Goal: Task Accomplishment & Management: Use online tool/utility

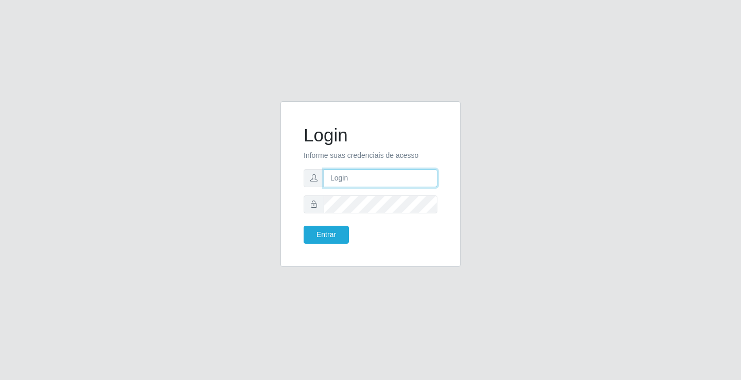
click at [411, 178] on input "text" at bounding box center [381, 178] width 114 height 18
type input "[PERSON_NAME]"
click at [304, 226] on button "Entrar" at bounding box center [326, 235] width 45 height 18
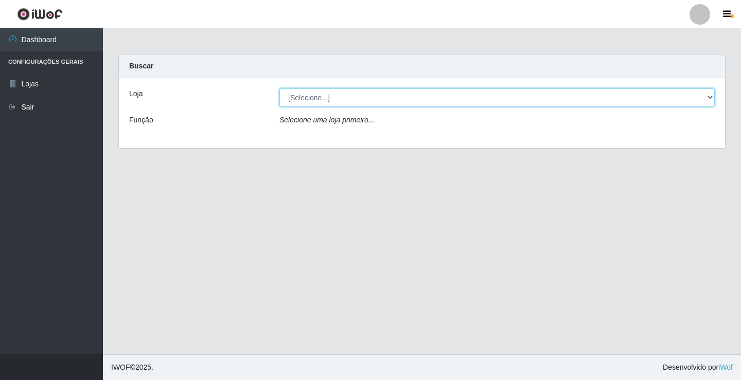
click at [514, 92] on select "[Selecione...] Ideal - Conceição" at bounding box center [496, 98] width 435 height 18
select select "231"
click at [279, 89] on select "[Selecione...] Ideal - Conceição" at bounding box center [496, 98] width 435 height 18
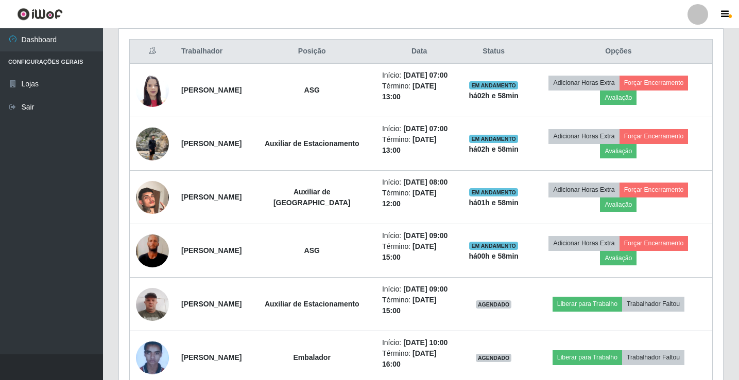
scroll to position [412, 0]
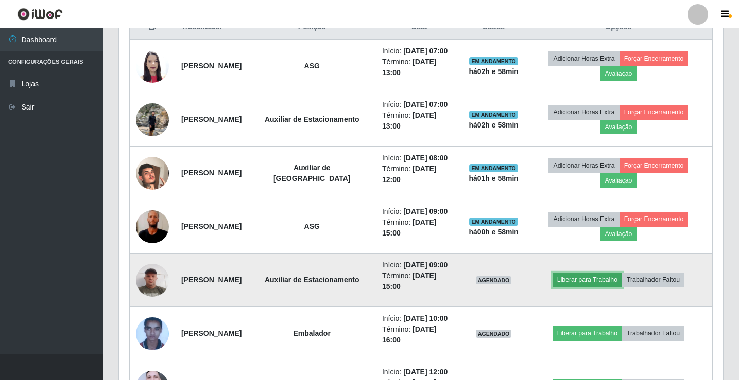
click at [590, 279] on button "Liberar para Trabalho" at bounding box center [586, 280] width 69 height 14
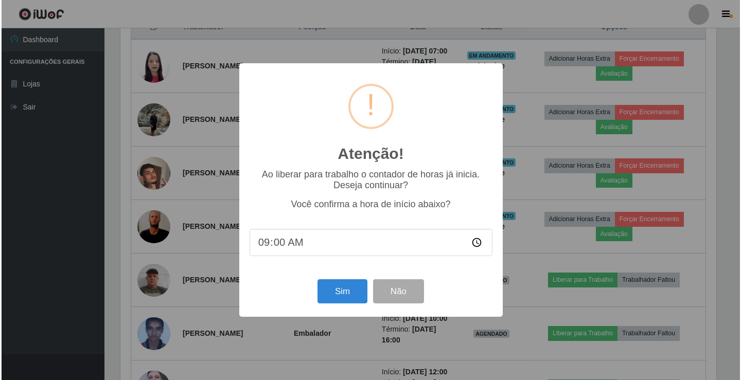
scroll to position [214, 599]
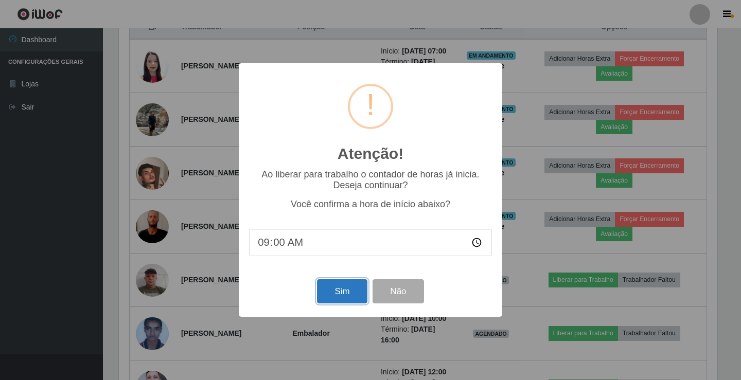
click at [335, 287] on button "Sim" at bounding box center [342, 291] width 50 height 24
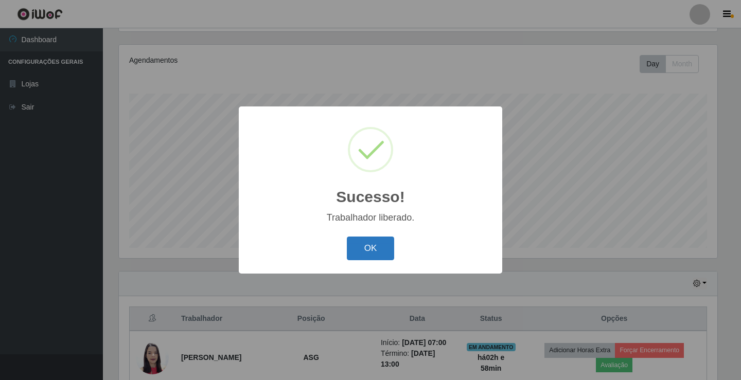
click at [372, 252] on button "OK" at bounding box center [371, 249] width 48 height 24
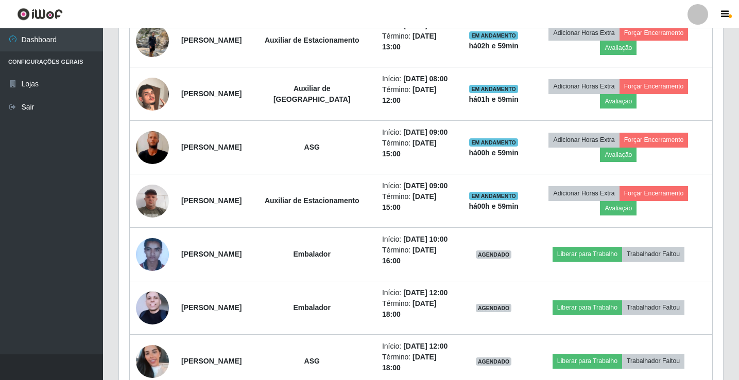
scroll to position [532, 0]
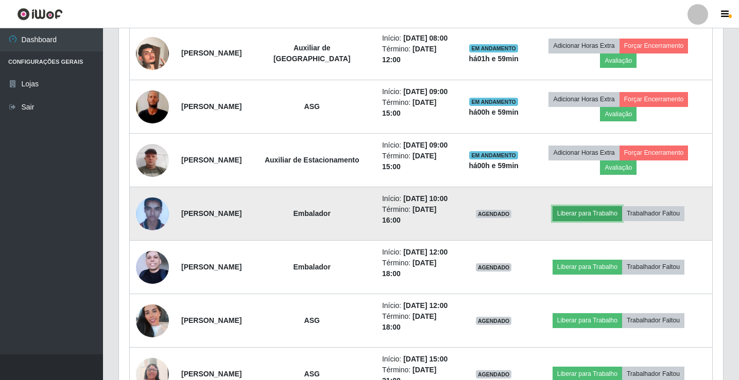
click at [579, 206] on button "Liberar para Trabalho" at bounding box center [586, 213] width 69 height 14
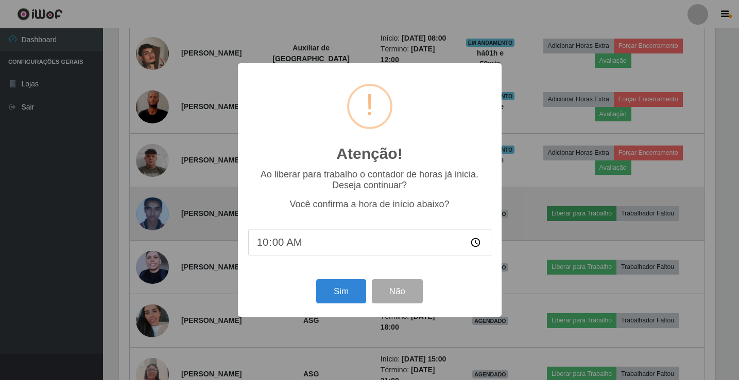
scroll to position [214, 599]
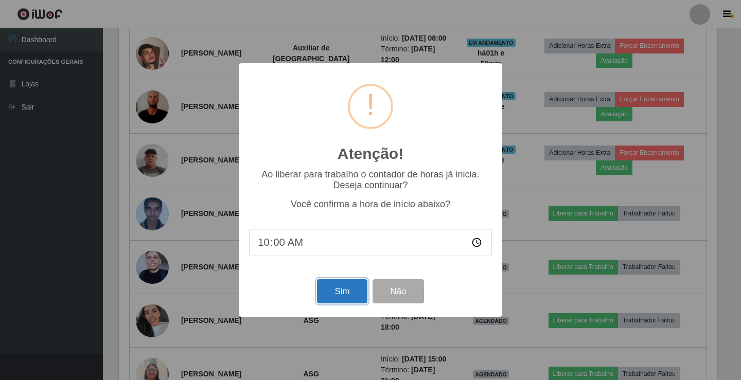
click at [348, 294] on button "Sim" at bounding box center [342, 291] width 50 height 24
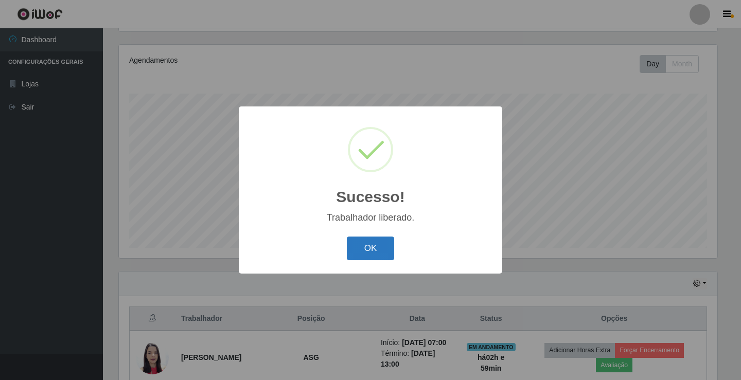
click at [378, 252] on button "OK" at bounding box center [371, 249] width 48 height 24
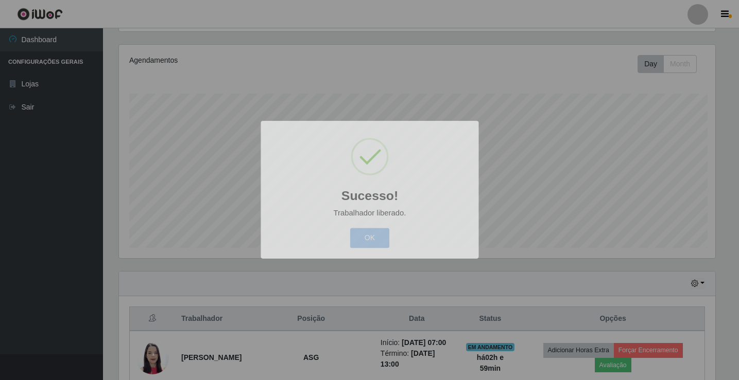
scroll to position [214, 604]
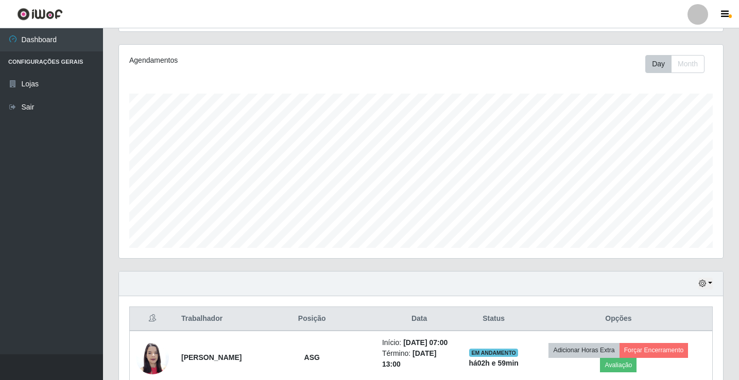
click at [694, 17] on div at bounding box center [697, 14] width 21 height 21
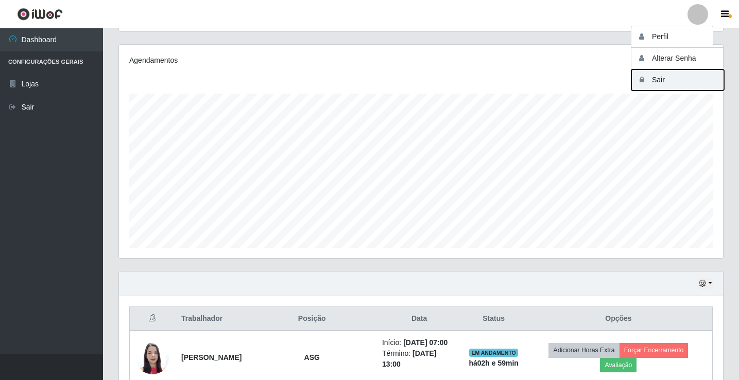
click at [673, 80] on button "Sair" at bounding box center [677, 79] width 93 height 21
